Goal: Transaction & Acquisition: Book appointment/travel/reservation

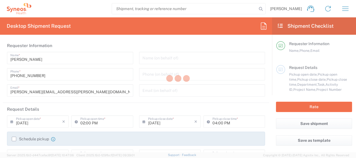
type input "Department"
type input "[GEOGRAPHIC_DATA]"
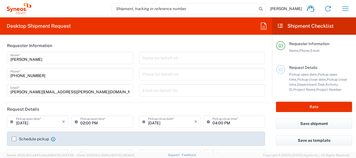
type input "Syneos Health Clinical [GEOGRAPHIC_DATA]"
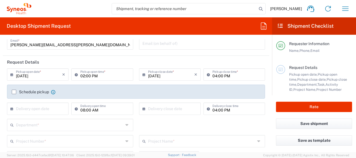
scroll to position [56, 0]
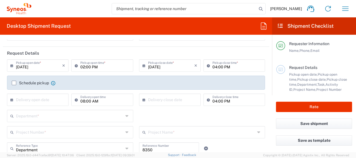
click at [83, 68] on input "02:00 PM" at bounding box center [104, 65] width 49 height 10
type input "03:00 PM"
click at [213, 67] on input "04:00 PM" at bounding box center [237, 65] width 49 height 10
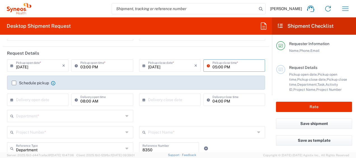
type input "05:00 PM"
click at [15, 83] on label "Schedule pickup" at bounding box center [30, 83] width 37 height 4
click at [14, 83] on input "Schedule pickup" at bounding box center [14, 83] width 0 height 0
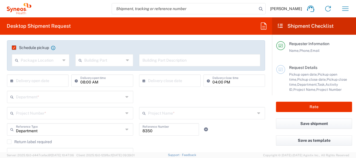
scroll to position [84, 0]
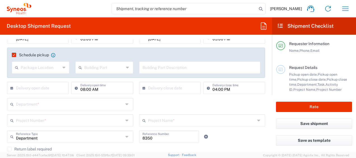
click at [64, 69] on icon at bounding box center [64, 67] width 4 height 9
click at [63, 69] on icon at bounding box center [64, 67] width 4 height 9
click at [89, 53] on agx-checkbox-control "Schedule pickup When scheduling a pickup please be sure to meet the following c…" at bounding box center [136, 54] width 249 height 5
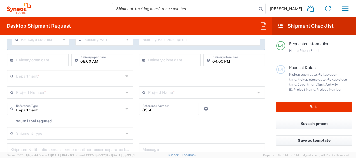
click at [86, 78] on input "text" at bounding box center [70, 76] width 108 height 10
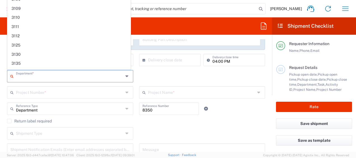
click at [94, 80] on input "text" at bounding box center [70, 76] width 108 height 10
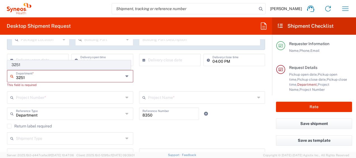
type input "3251"
click at [75, 63] on span "3251" at bounding box center [69, 65] width 123 height 9
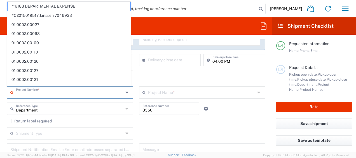
click at [121, 91] on input "text" at bounding box center [70, 92] width 108 height 10
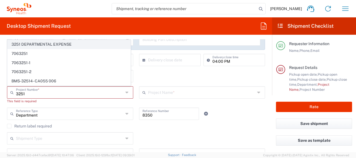
click at [85, 48] on span "3251 DEPARTMENTAL EXPENSE" at bounding box center [69, 44] width 123 height 9
type input "3251 DEPARTMENTAL EXPENSE"
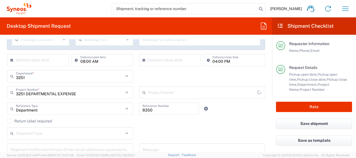
type input "3251 DEPARTMENTAL EXPENSE"
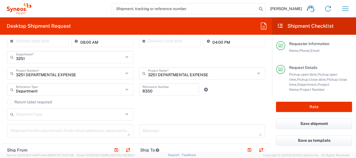
scroll to position [140, 0]
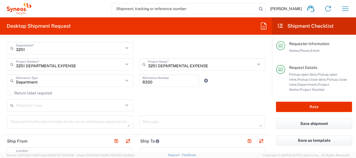
click at [164, 82] on input "8350" at bounding box center [170, 80] width 54 height 10
drag, startPoint x: 125, startPoint y: 83, endPoint x: 121, endPoint y: 83, distance: 3.6
click at [121, 83] on div "Department Reference Type Department Account Type Activity ID Airline Appointme…" at bounding box center [136, 83] width 264 height 16
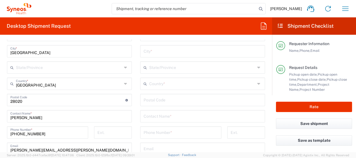
scroll to position [308, 0]
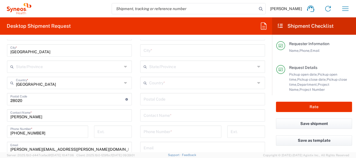
type input "3251"
drag, startPoint x: 78, startPoint y: 119, endPoint x: -1, endPoint y: 118, distance: 79.0
click at [0, 118] on html "Igor Lopez Campayo Home Shipment estimator Shipment tracking Desktop shipment r…" at bounding box center [178, 79] width 356 height 158
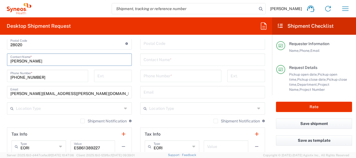
scroll to position [364, 0]
type input "Ana Pinto"
click at [124, 107] on icon at bounding box center [126, 108] width 4 height 9
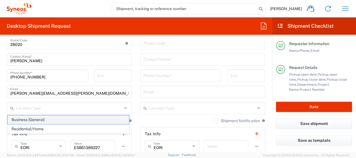
click at [110, 120] on span "Business (General)" at bounding box center [69, 119] width 122 height 9
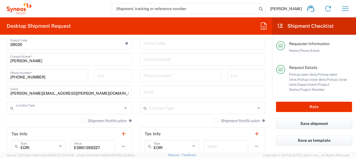
type input "Business (General)"
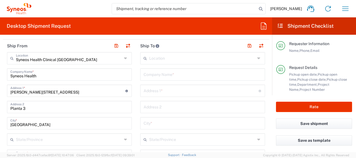
scroll to position [224, 0]
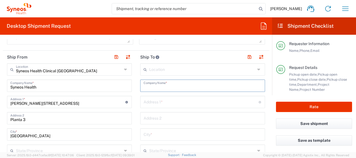
click at [181, 86] on input "text" at bounding box center [203, 85] width 118 height 10
click at [172, 83] on input "text" at bounding box center [203, 85] width 118 height 10
type input "Syneos Health"
click at [176, 103] on input "text" at bounding box center [201, 102] width 115 height 10
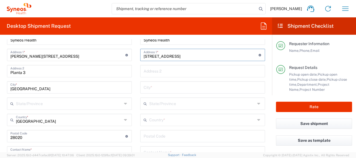
scroll to position [280, 0]
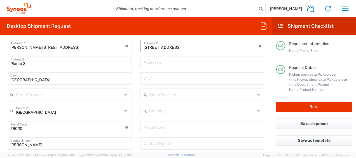
type input "Avenida do Uruguai, 12, 1 direito"
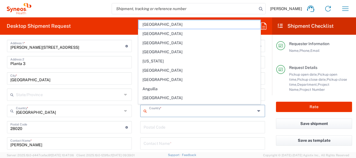
click at [201, 111] on input "text" at bounding box center [202, 111] width 106 height 10
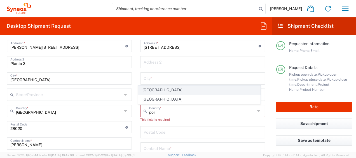
click at [183, 91] on span "Portugal" at bounding box center [200, 90] width 122 height 9
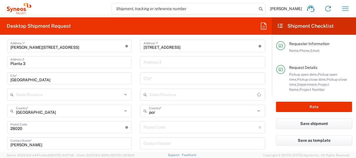
type input "Portugal"
type input "Sender/Shipper"
type input "Delivery Duty Paid"
click at [203, 82] on input "text" at bounding box center [203, 78] width 118 height 10
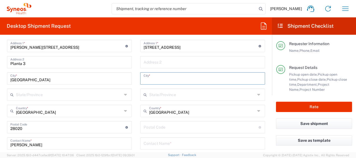
type input "l"
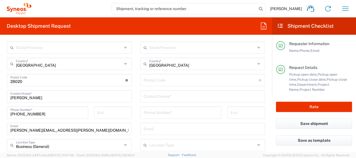
scroll to position [336, 0]
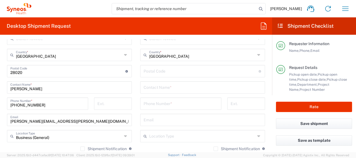
type input "Lisboa"
click at [196, 73] on input "undefined" at bounding box center [201, 71] width 115 height 10
type input "1500613"
click at [192, 85] on input "text" at bounding box center [203, 87] width 118 height 10
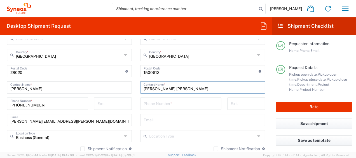
type input "Ana Carolina Rodrigues"
click at [189, 102] on input "tel" at bounding box center [181, 103] width 75 height 10
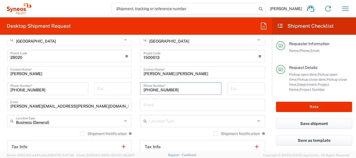
scroll to position [364, 0]
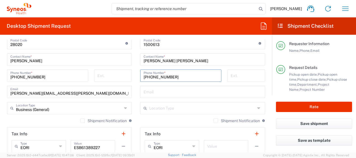
type input "+34673184694"
click at [166, 92] on input "text" at bounding box center [203, 92] width 118 height 10
paste input "anacarolina.rodrigues@syneoshealth.com"
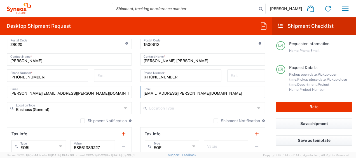
type input "anacarolina.rodrigues@syneoshealth.com"
click at [174, 107] on input "text" at bounding box center [202, 108] width 106 height 10
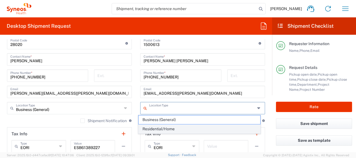
click at [209, 127] on span "Residential/Home" at bounding box center [200, 129] width 122 height 9
type input "Residential/Home"
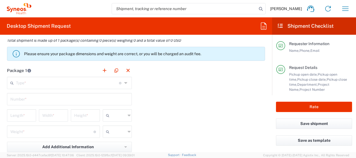
scroll to position [532, 0]
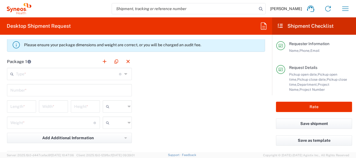
click at [124, 73] on icon at bounding box center [126, 73] width 4 height 9
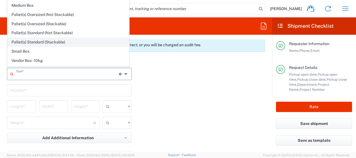
scroll to position [15, 0]
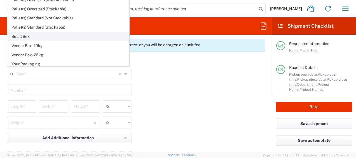
click at [88, 37] on span "Small Box" at bounding box center [69, 36] width 122 height 9
type input "Small Box"
type input "12.25"
type input "11"
type input "1.5"
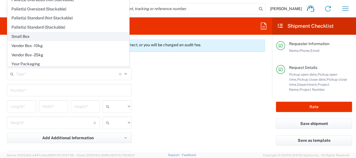
type input "in"
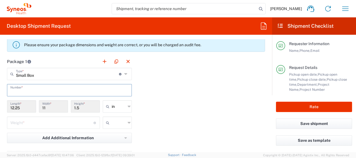
click at [83, 90] on input "text" at bounding box center [69, 90] width 118 height 10
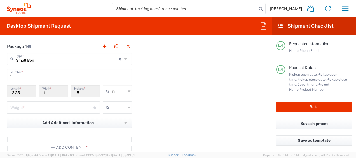
scroll to position [560, 0]
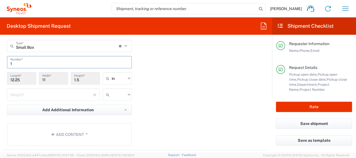
type input "1"
click at [124, 77] on div "in" at bounding box center [117, 78] width 29 height 12
click at [128, 77] on icon at bounding box center [129, 78] width 3 height 9
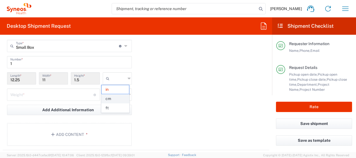
click at [117, 100] on span "cm" at bounding box center [115, 98] width 27 height 9
type input "31.12"
type input "27.94"
type input "3.81"
type input "cm"
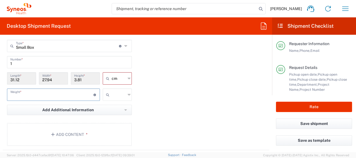
click at [64, 94] on input "number" at bounding box center [51, 94] width 83 height 10
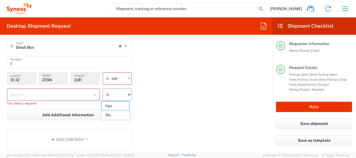
click at [124, 94] on input "text" at bounding box center [119, 94] width 14 height 9
click at [120, 106] on span "kgs" at bounding box center [115, 105] width 27 height 9
type input "kgs"
click at [79, 95] on input "number" at bounding box center [51, 94] width 83 height 10
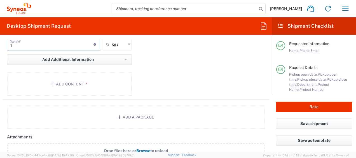
scroll to position [616, 0]
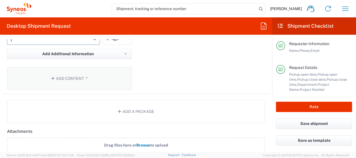
type input "1"
click at [82, 76] on button "Add Content *" at bounding box center [69, 78] width 125 height 23
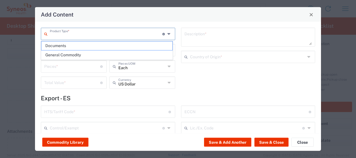
click at [129, 37] on input "text" at bounding box center [106, 34] width 113 height 10
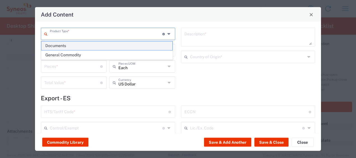
click at [118, 47] on span "Documents" at bounding box center [106, 45] width 131 height 9
type input "Documents"
type input "1"
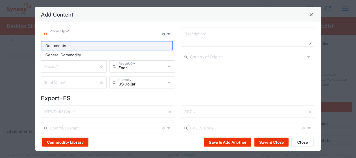
type textarea "Documents"
type input "Spain"
type input "0000.00.0000"
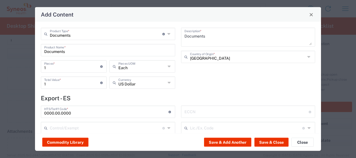
click at [168, 85] on icon at bounding box center [170, 82] width 4 height 9
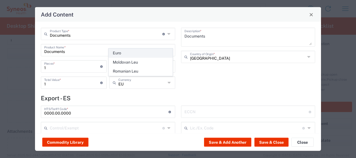
click at [142, 55] on span "Euro" at bounding box center [141, 53] width 64 height 9
type input "Euro"
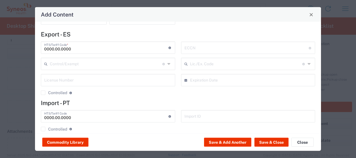
scroll to position [71, 0]
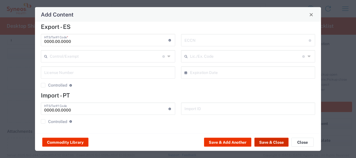
click at [274, 143] on button "Save & Close" at bounding box center [272, 142] width 34 height 9
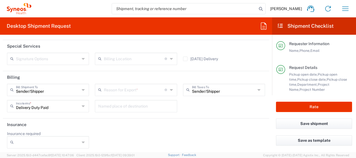
scroll to position [852, 0]
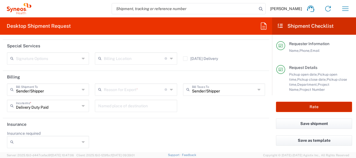
click at [314, 108] on button "Rate" at bounding box center [314, 107] width 76 height 10
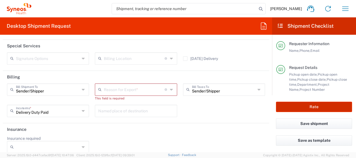
type input "8350"
type input "3251 DEPARTMENTAL EXPENSE"
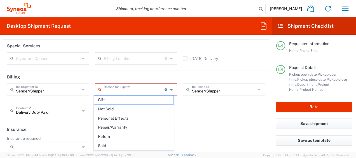
click at [137, 86] on input "text" at bounding box center [134, 89] width 61 height 10
click at [136, 119] on span "Personal Effects" at bounding box center [134, 118] width 80 height 9
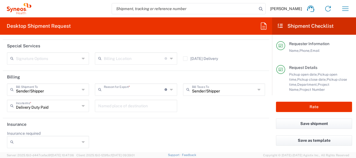
type input "Personal Effects"
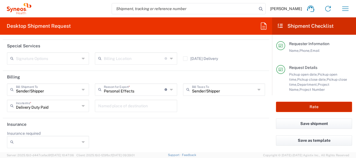
click at [318, 107] on button "Rate" at bounding box center [314, 107] width 76 height 10
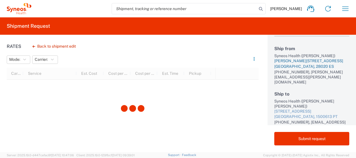
scroll to position [28, 0]
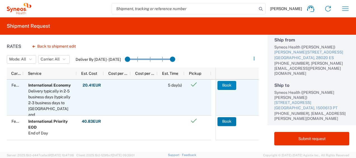
click at [224, 85] on button "Book" at bounding box center [227, 85] width 19 height 9
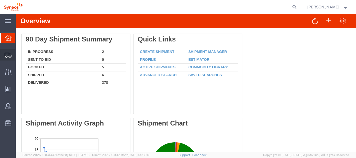
click at [0, 0] on link "Shipment Manager" at bounding box center [0, 0] width 0 height 0
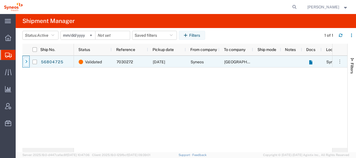
click at [26, 62] on icon at bounding box center [26, 62] width 2 height 4
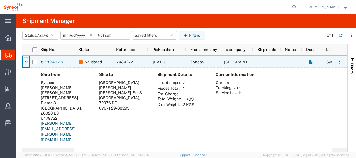
click at [24, 63] on div at bounding box center [27, 61] width 6 height 9
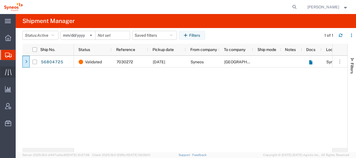
click at [13, 71] on div at bounding box center [8, 71] width 16 height 11
